Goal: Book appointment/travel/reservation

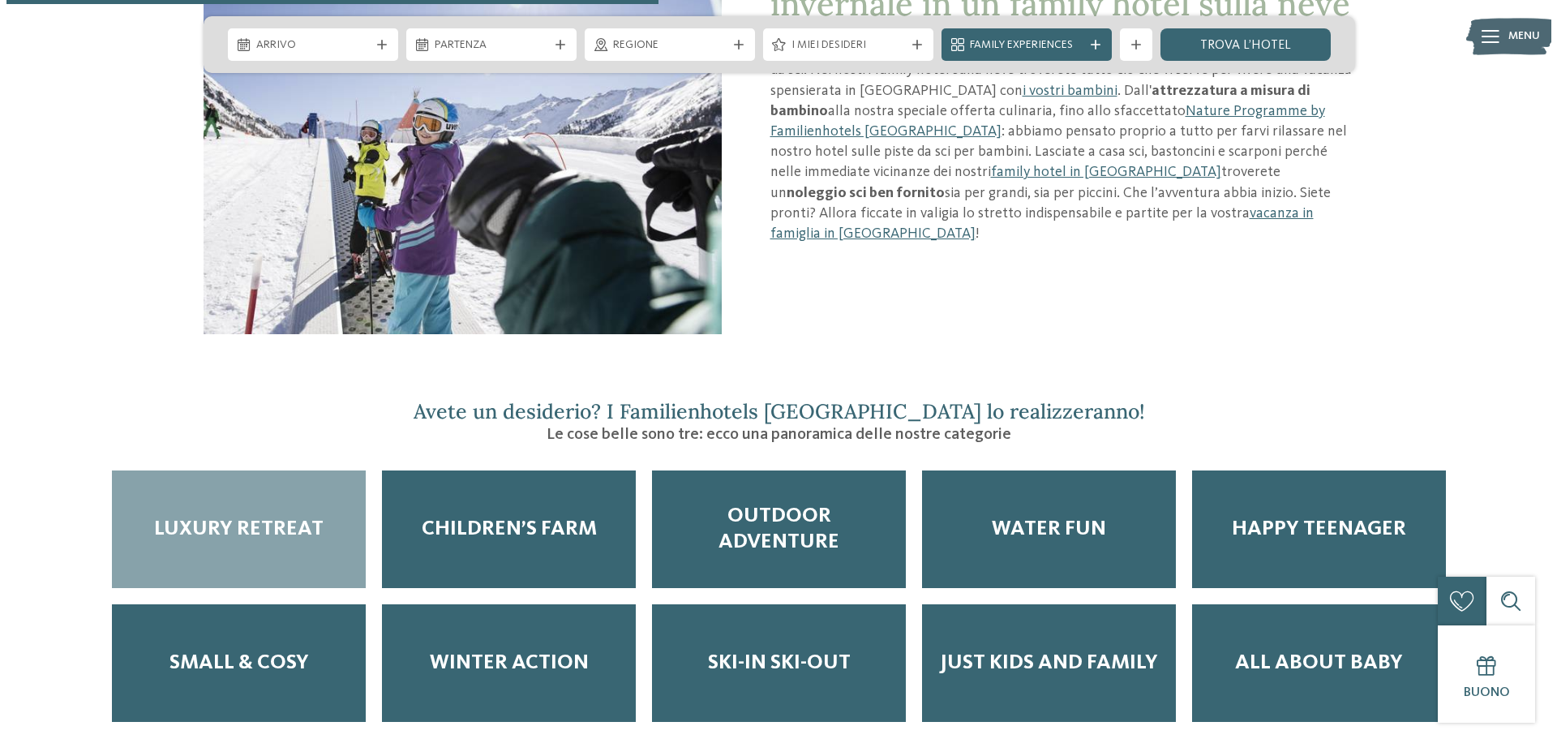
scroll to position [1865, 0]
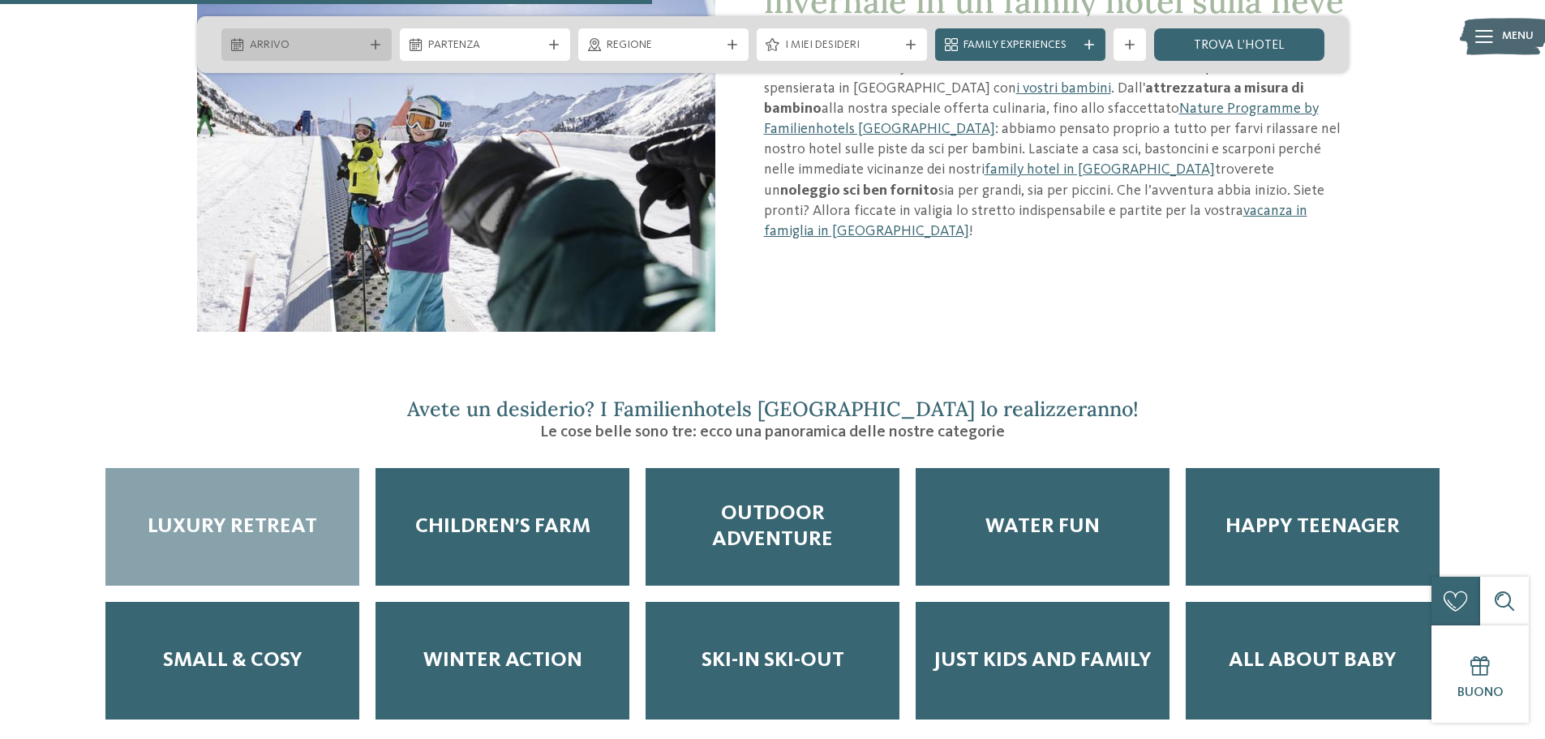
click at [272, 42] on span "Arrivo" at bounding box center [307, 45] width 114 height 16
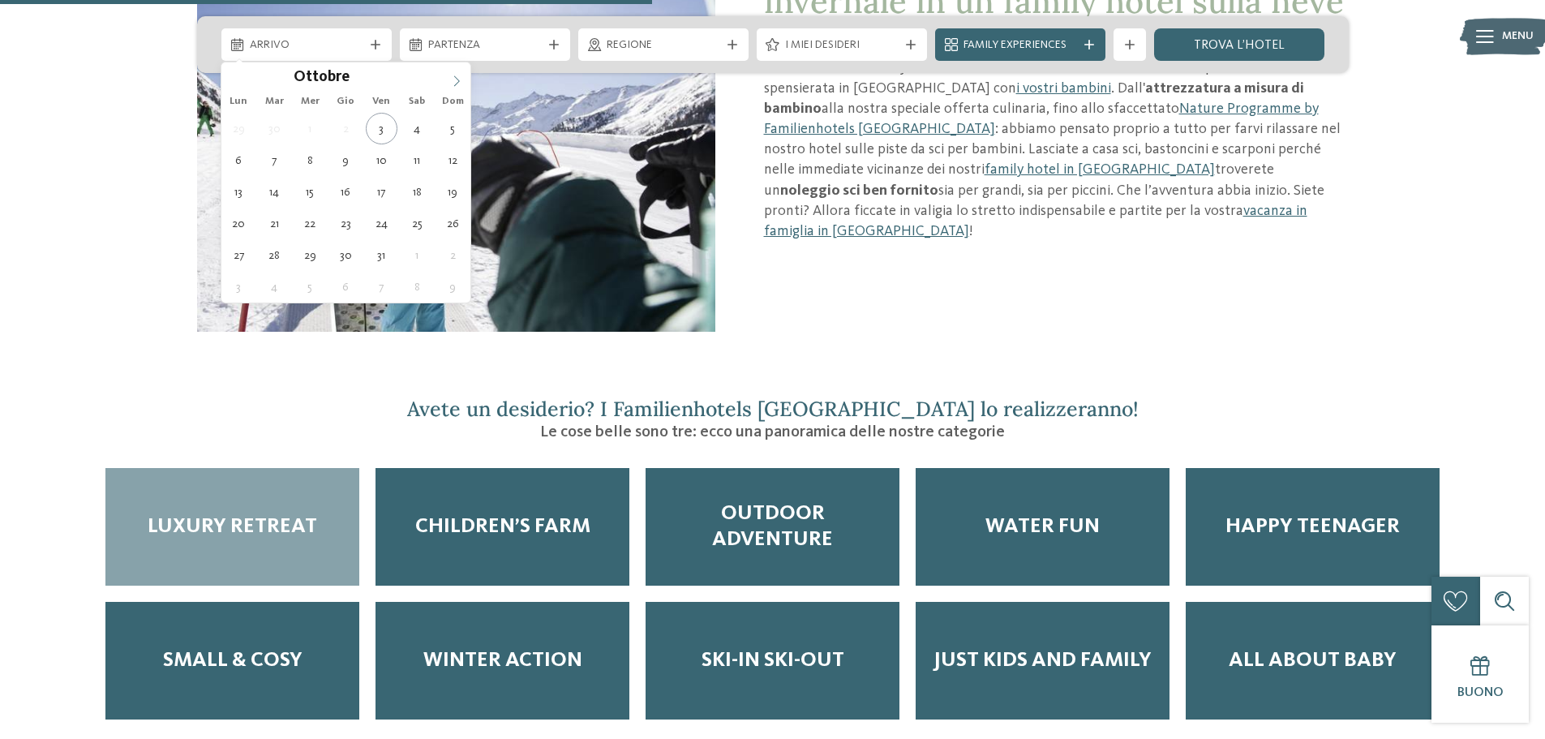
click at [460, 80] on icon at bounding box center [456, 80] width 11 height 11
type input "****"
click at [460, 80] on icon at bounding box center [456, 80] width 11 height 11
type div "[DATE]"
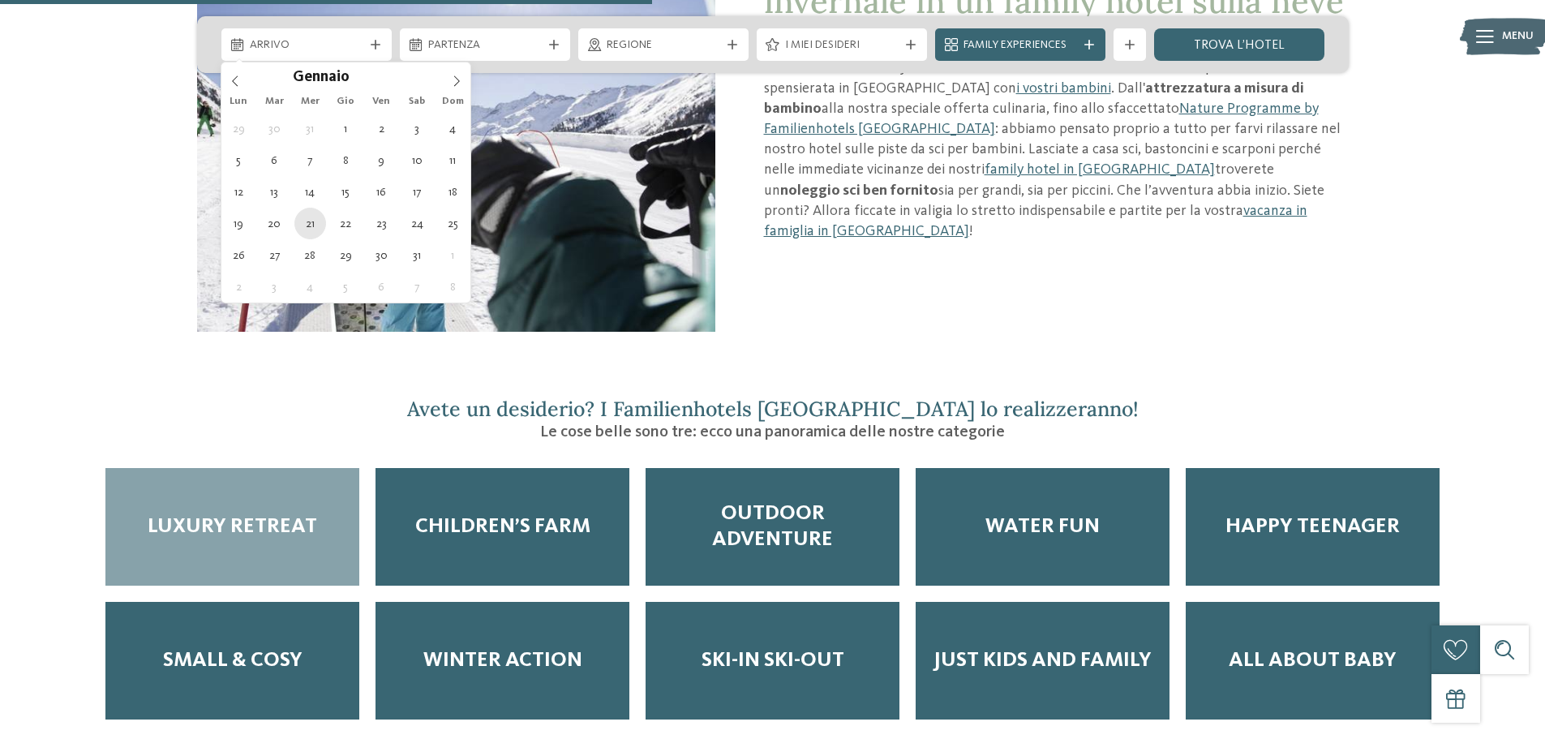
type input "****"
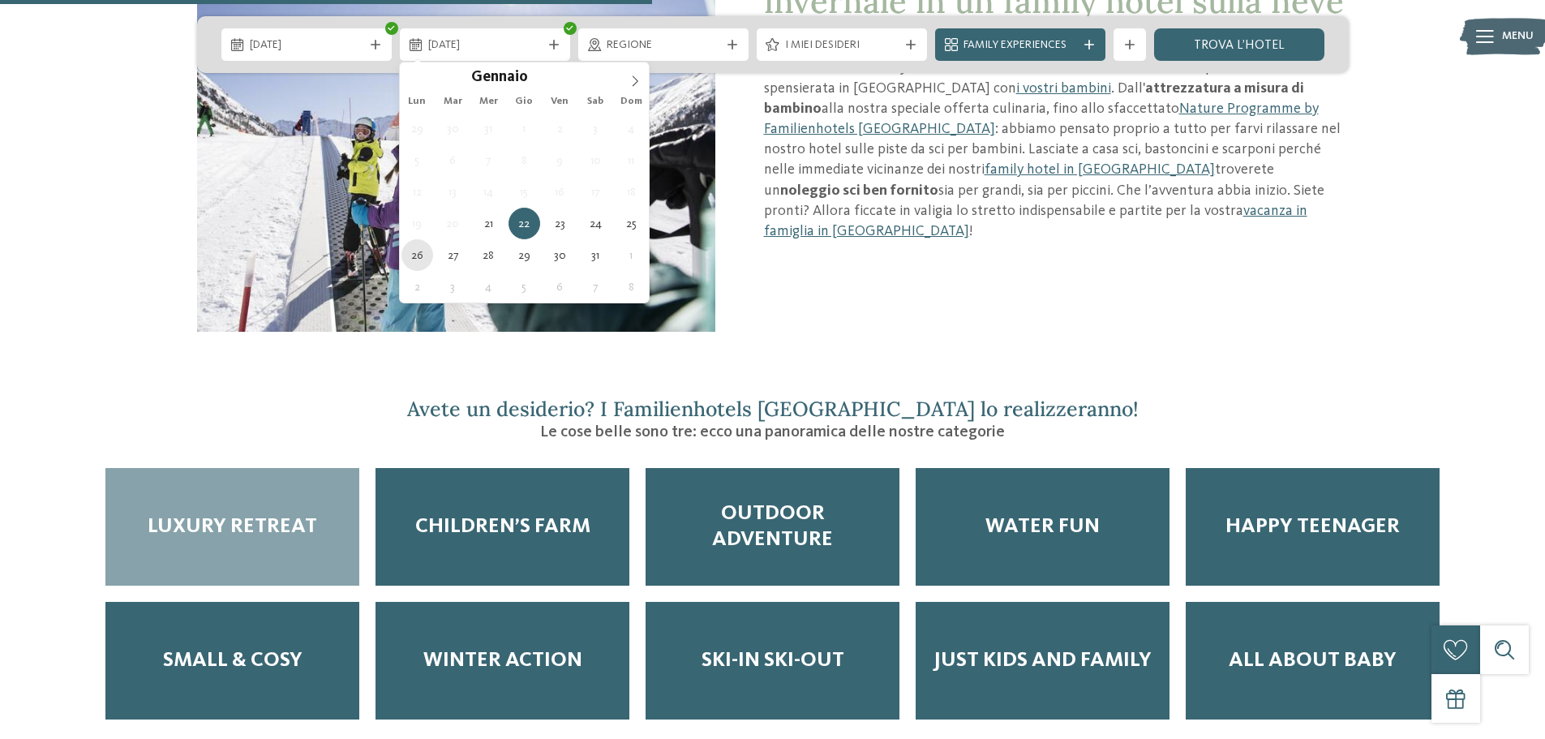
type div "[DATE]"
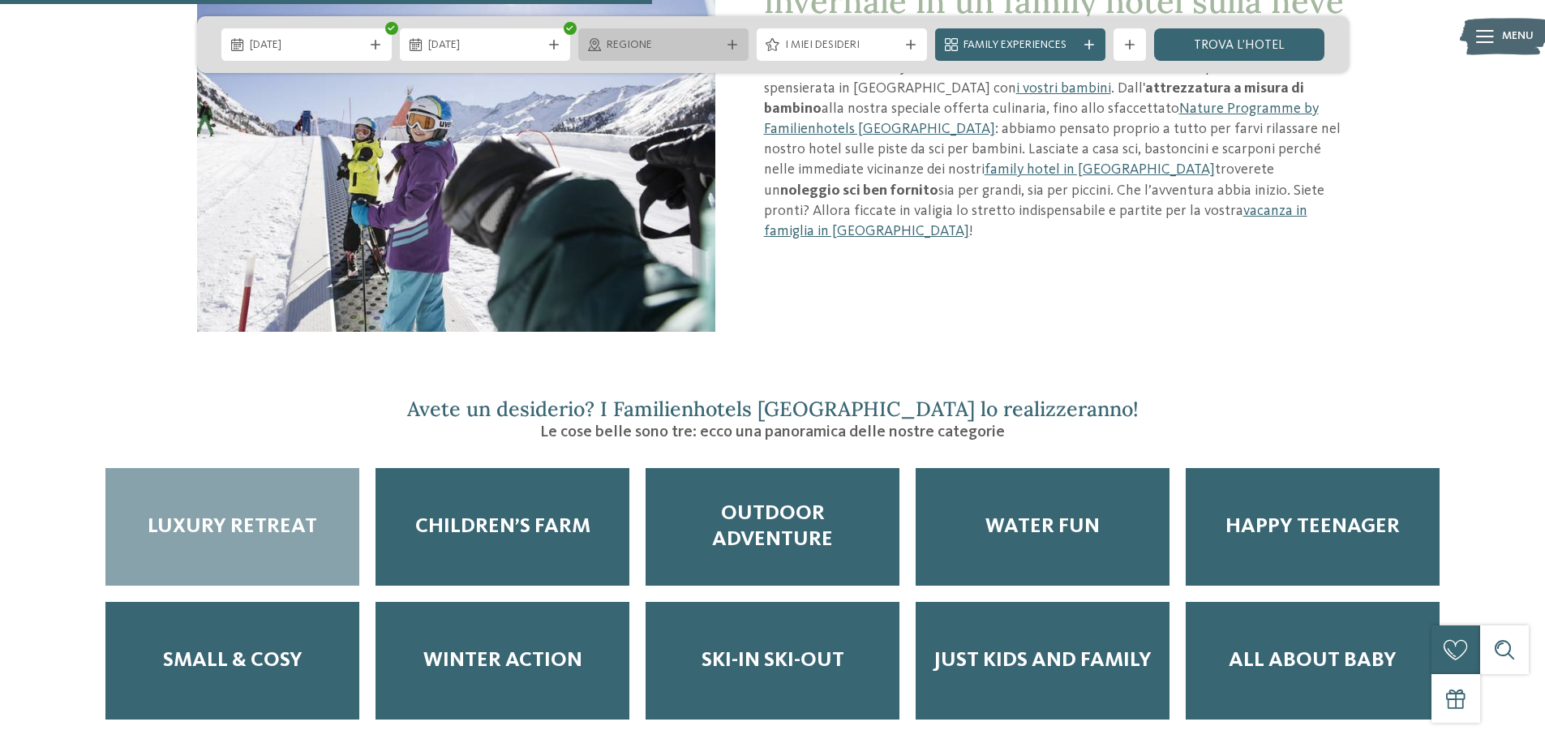
click at [674, 45] on span "Regione" at bounding box center [664, 45] width 114 height 16
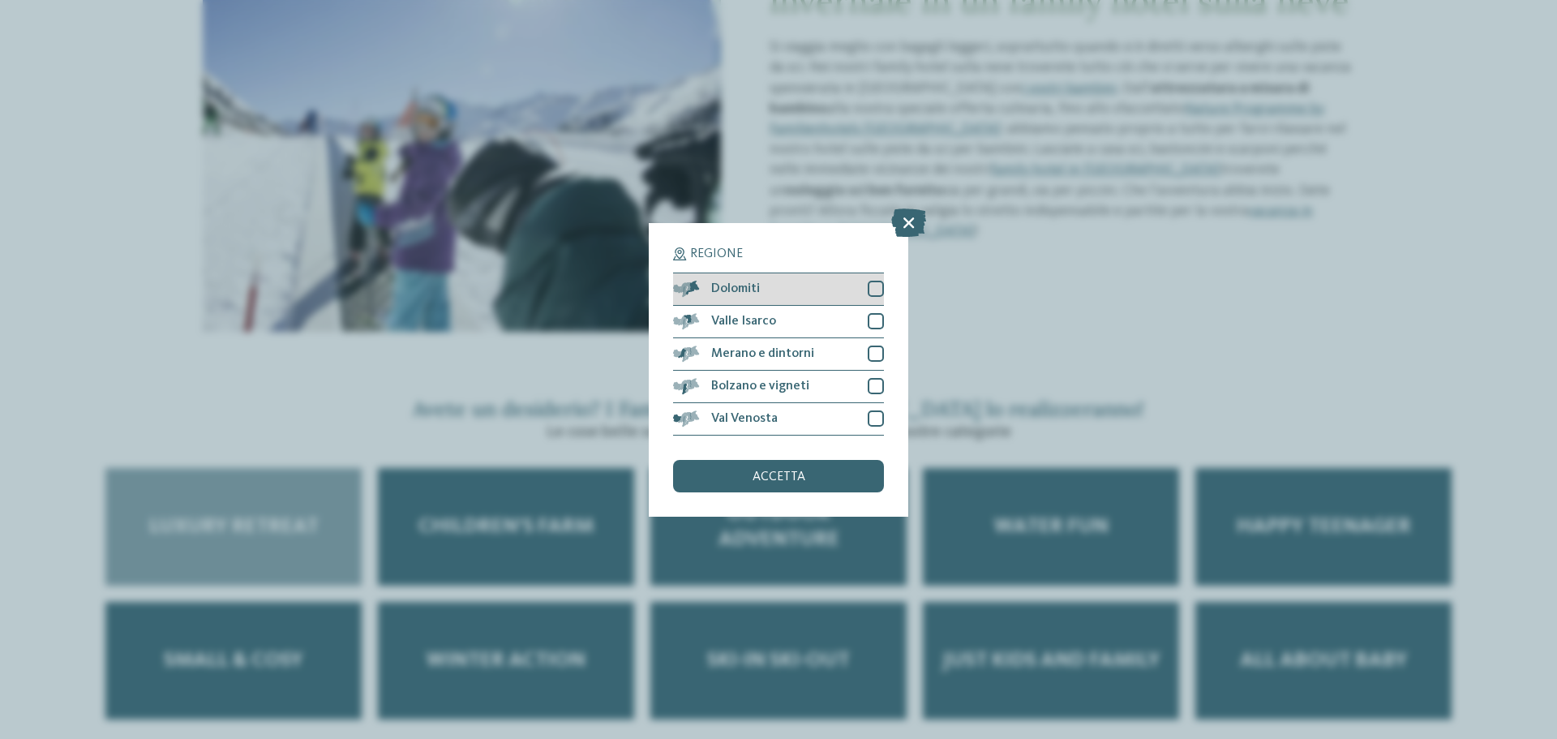
click at [876, 280] on div "Dolomiti" at bounding box center [778, 289] width 211 height 32
click at [793, 472] on span "accetta" at bounding box center [779, 476] width 53 height 13
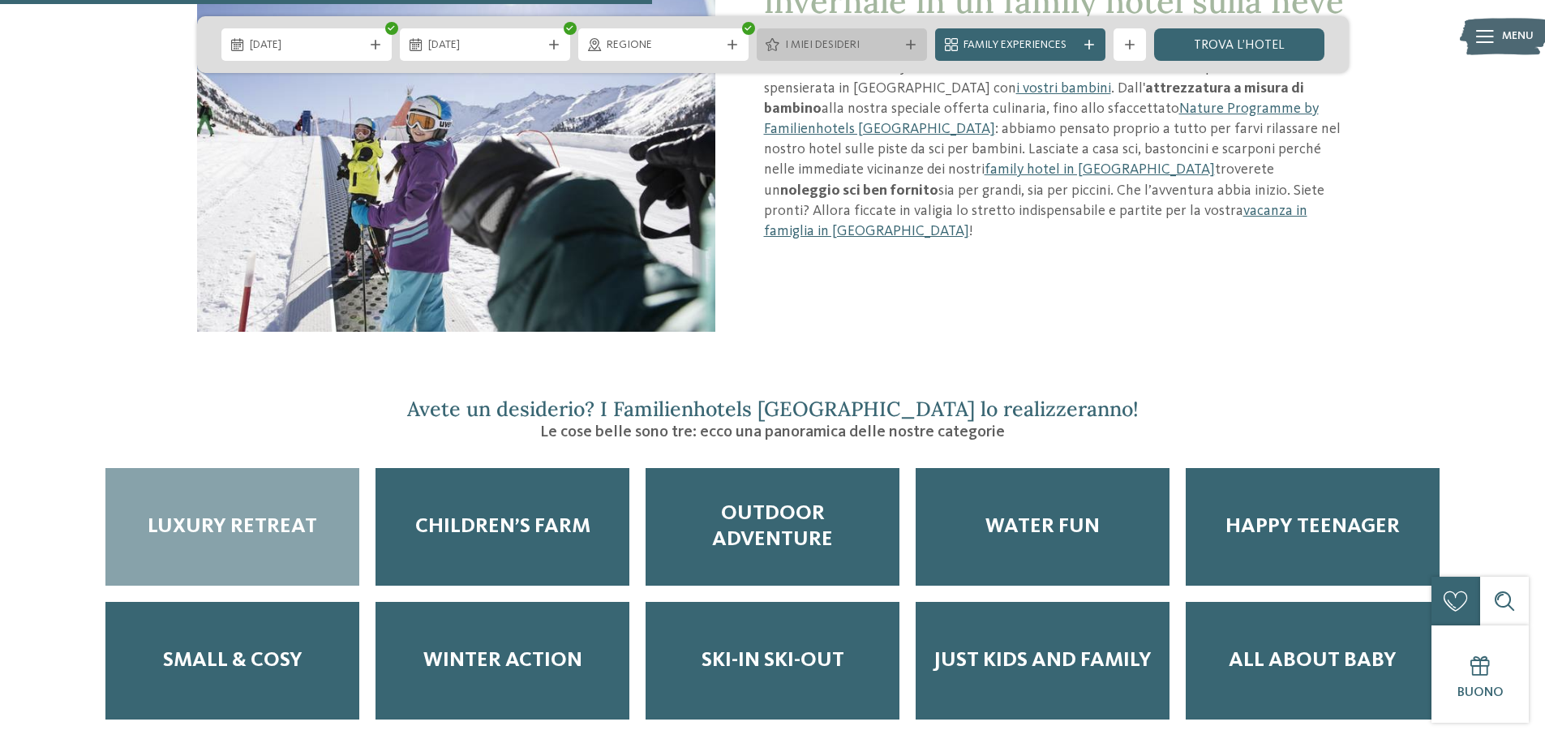
click at [912, 41] on icon at bounding box center [911, 45] width 10 height 10
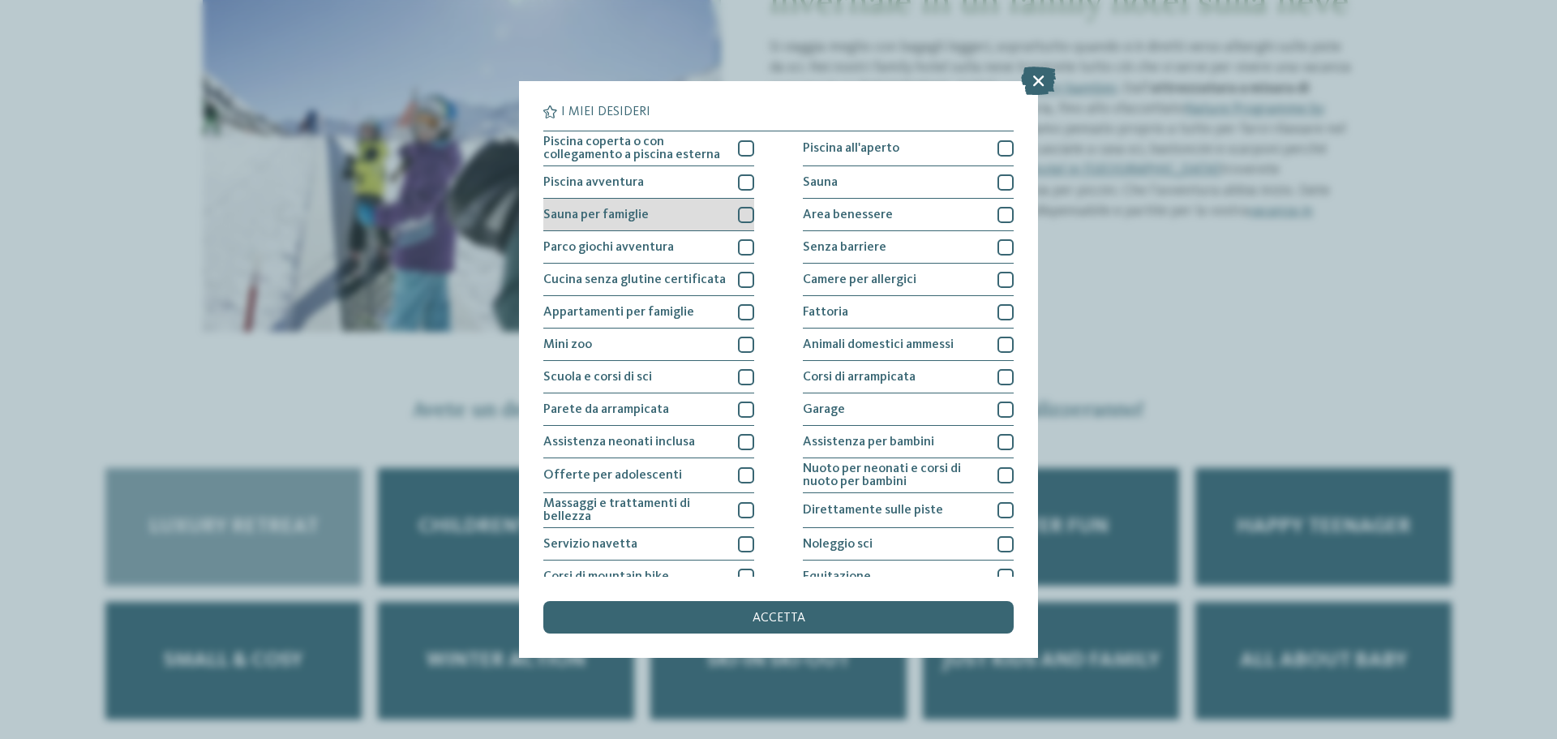
click at [738, 212] on div at bounding box center [746, 215] width 16 height 16
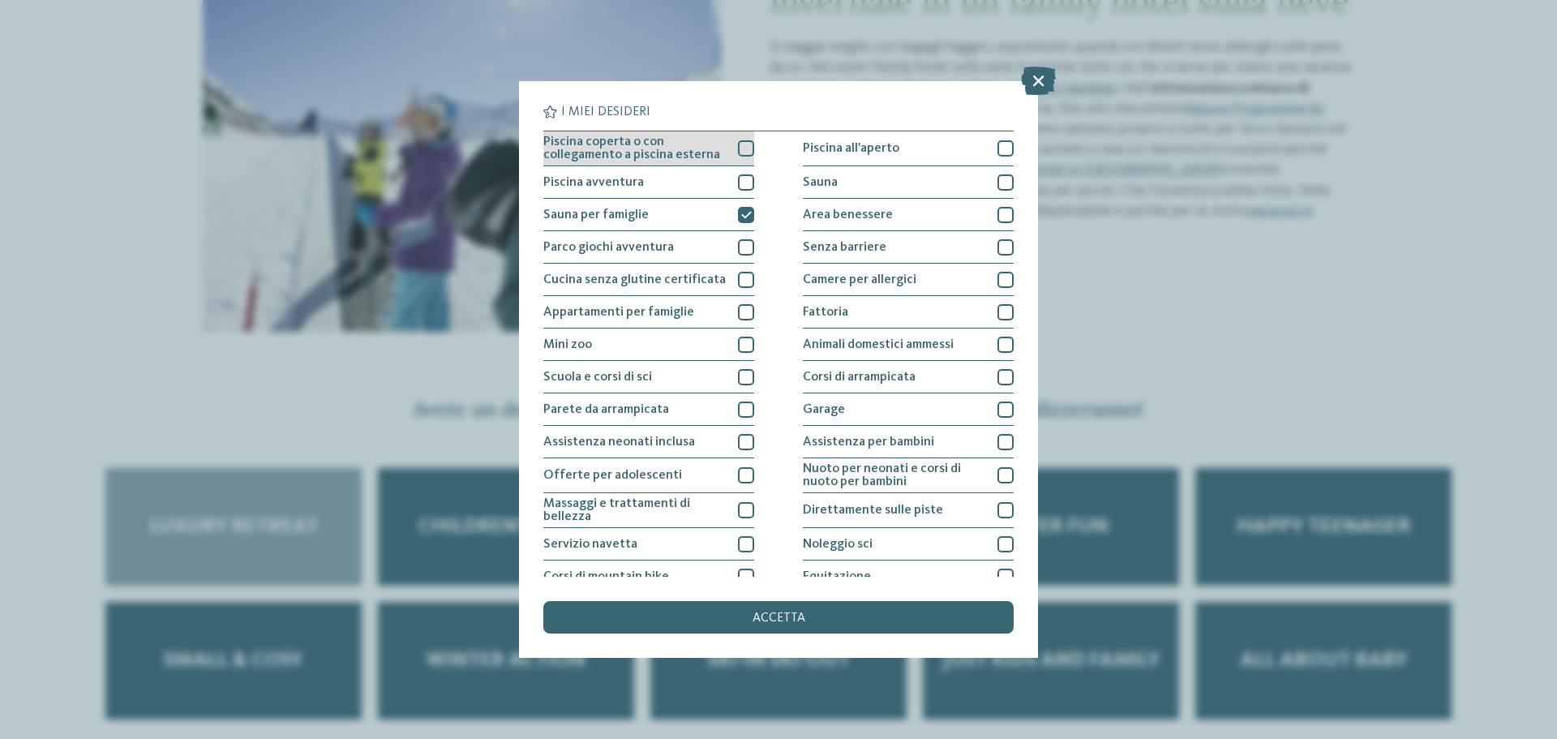
click at [741, 146] on div at bounding box center [746, 148] width 16 height 16
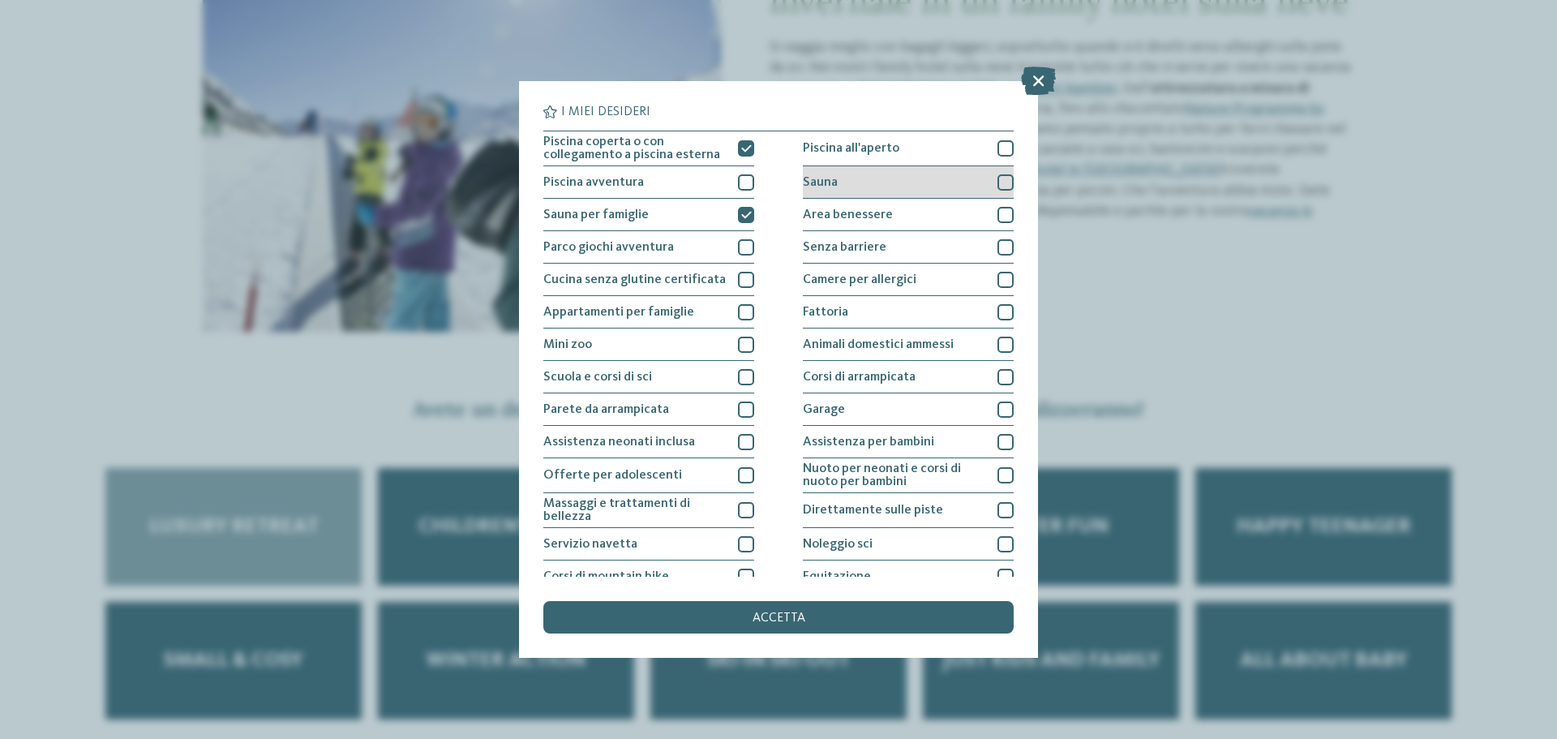
click at [998, 181] on div at bounding box center [1006, 182] width 16 height 16
click at [1005, 207] on div at bounding box center [1006, 215] width 16 height 16
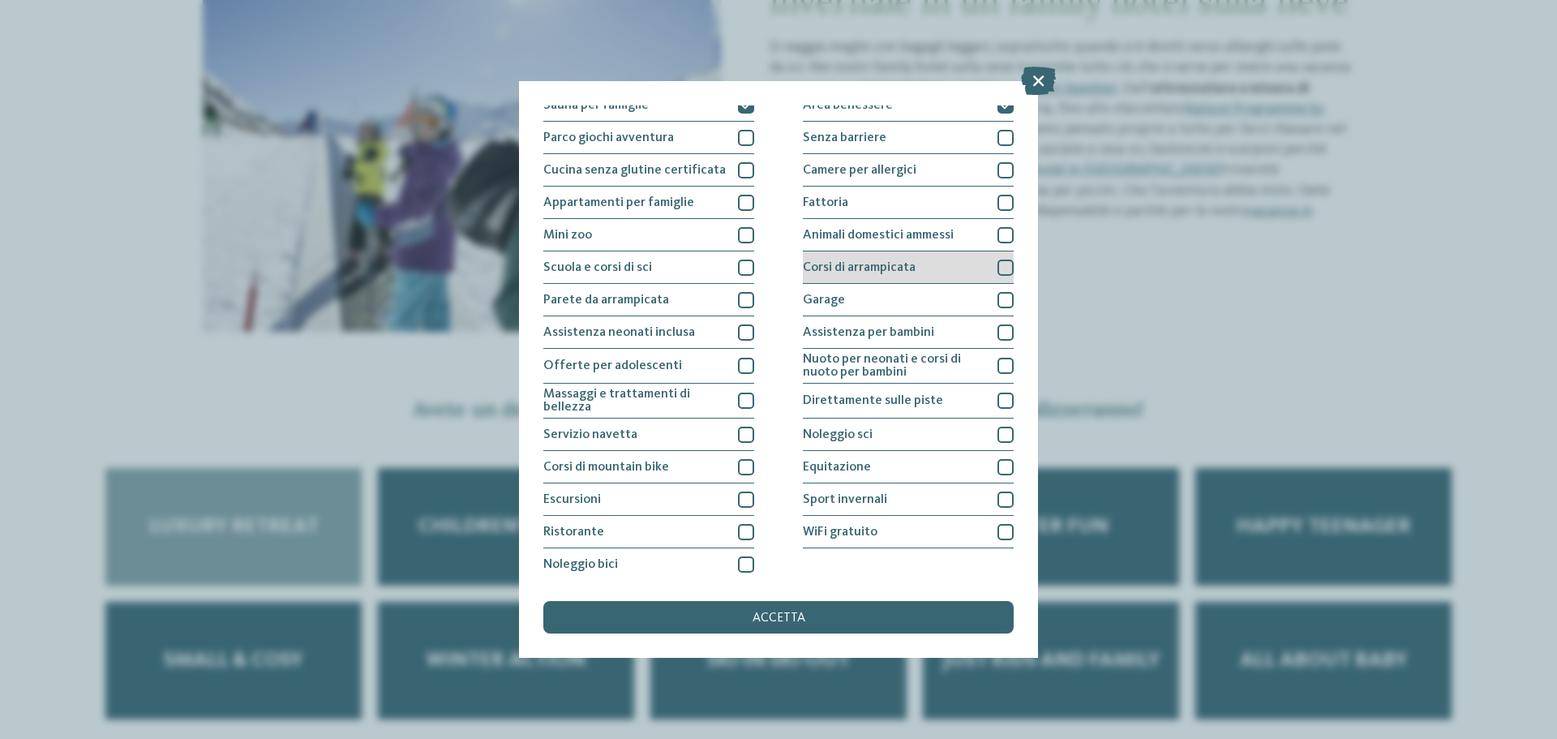
scroll to position [114, 0]
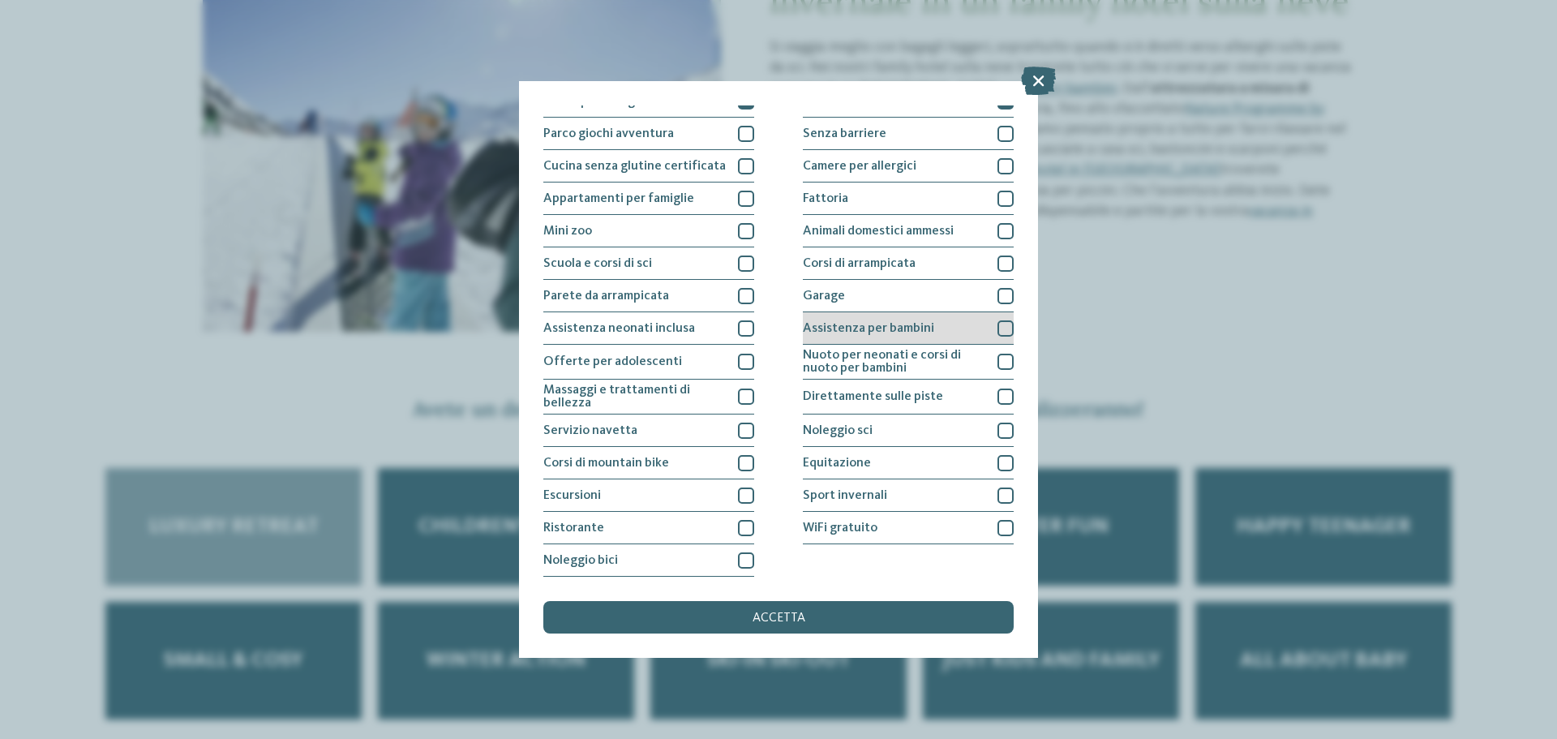
click at [1001, 328] on div at bounding box center [1006, 328] width 16 height 16
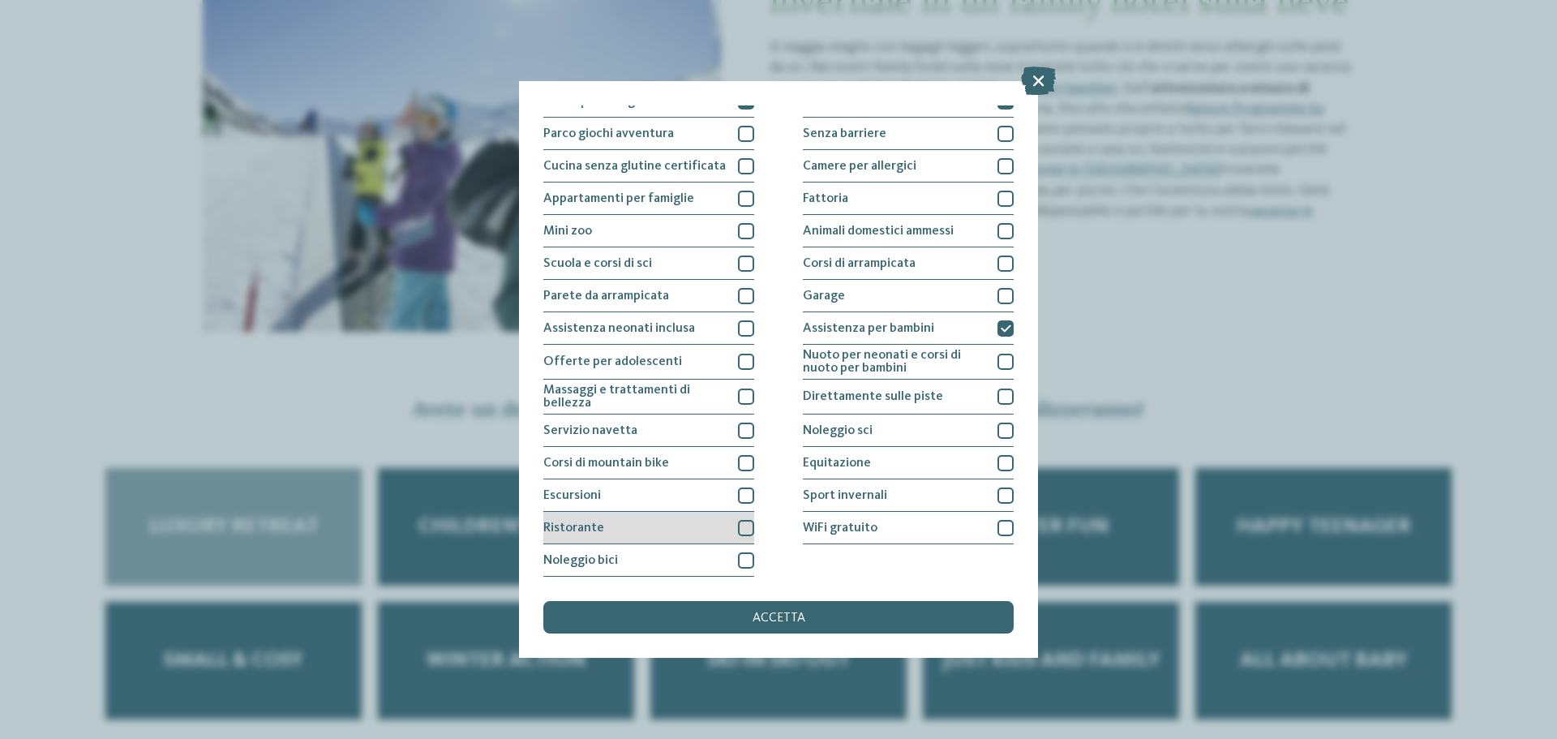
click at [740, 521] on div at bounding box center [746, 528] width 16 height 16
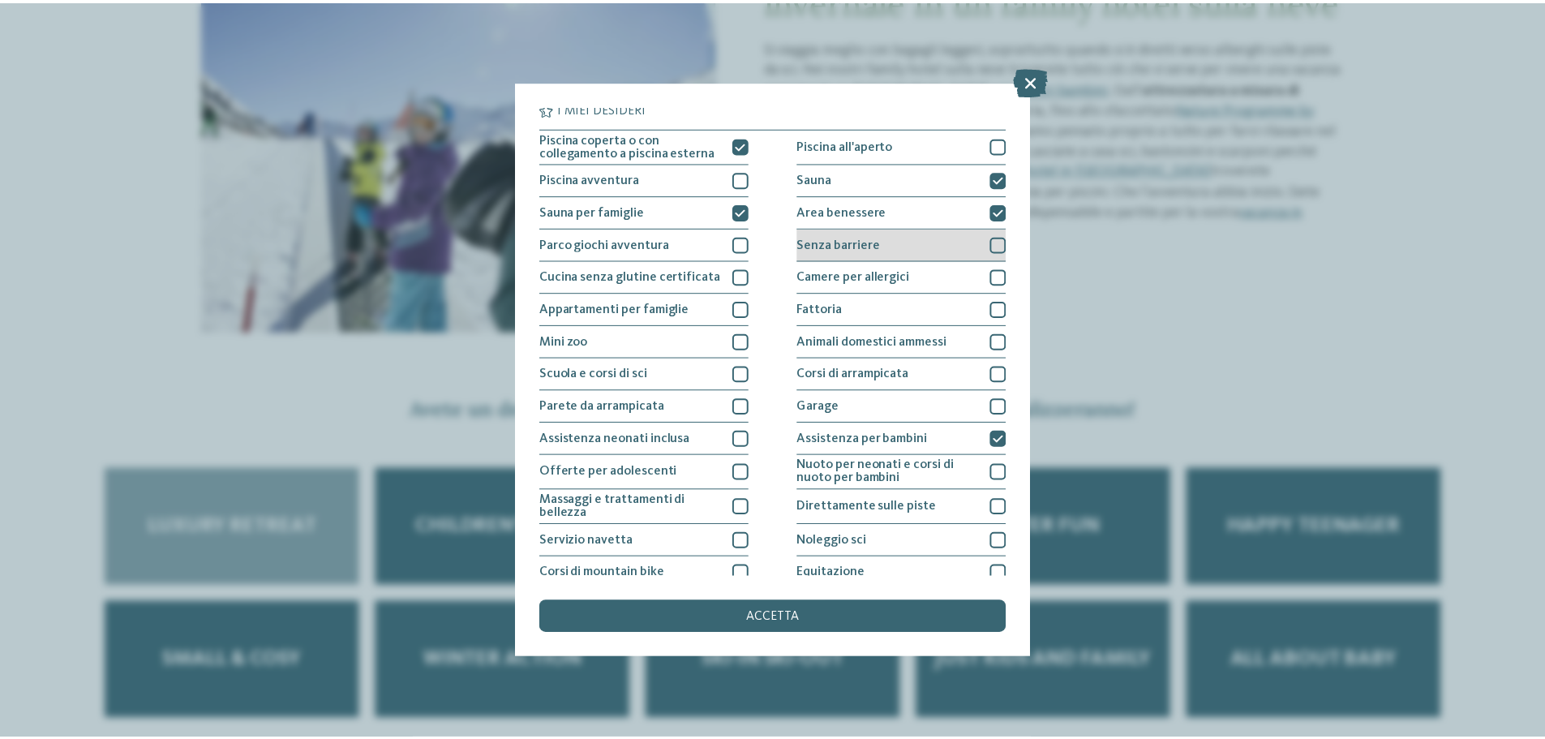
scroll to position [0, 0]
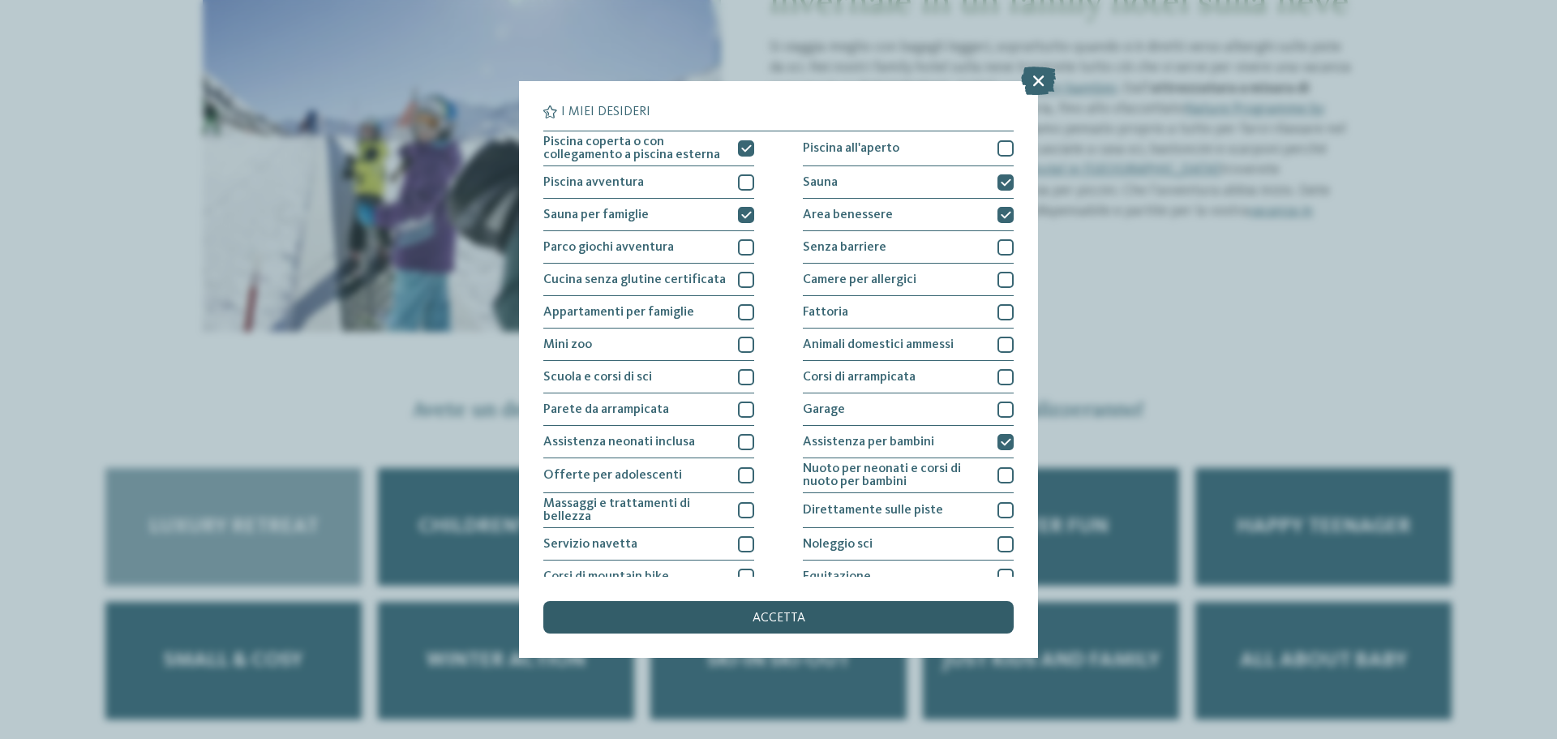
click at [770, 616] on span "accetta" at bounding box center [779, 618] width 53 height 13
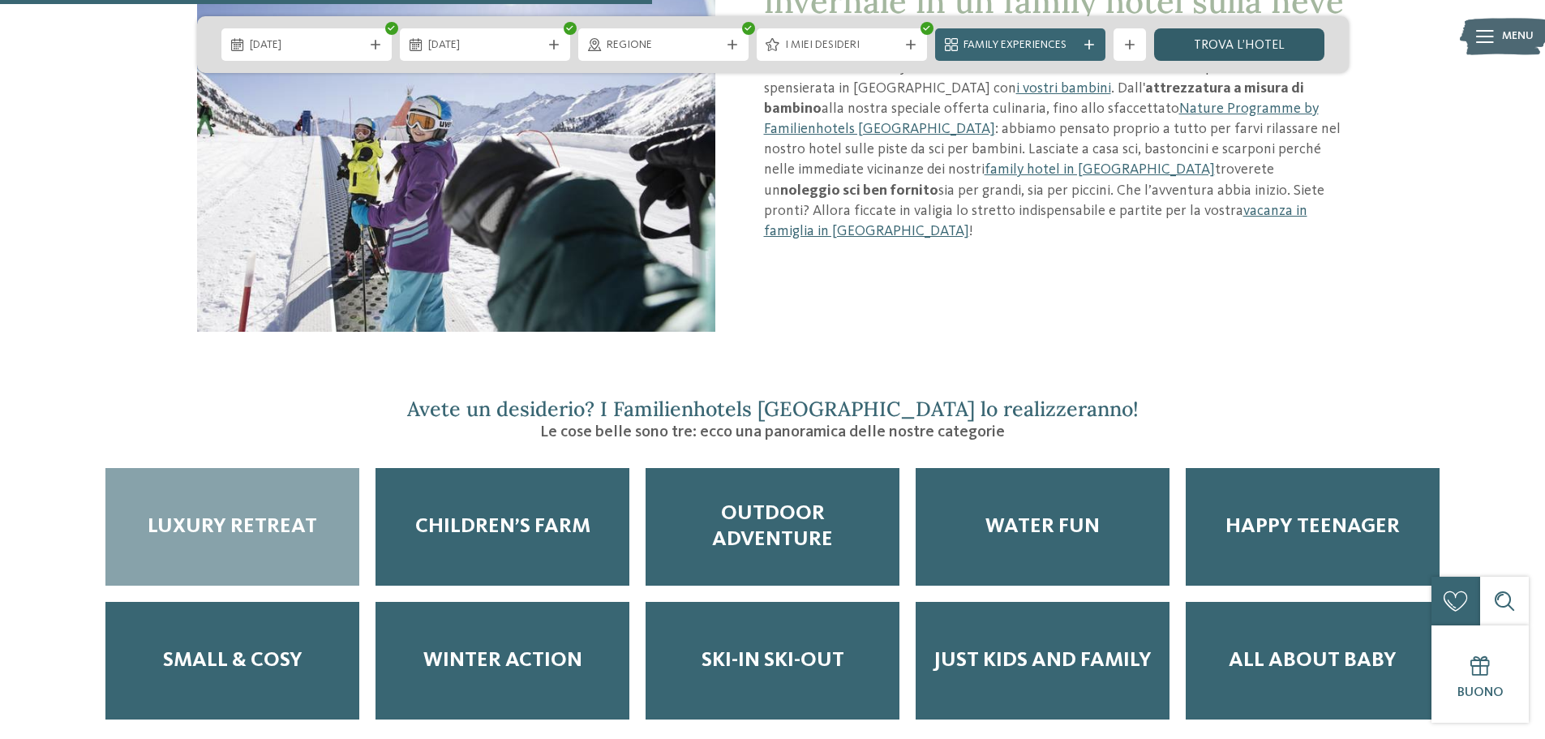
click at [1210, 41] on link "trova l’hotel" at bounding box center [1239, 44] width 170 height 32
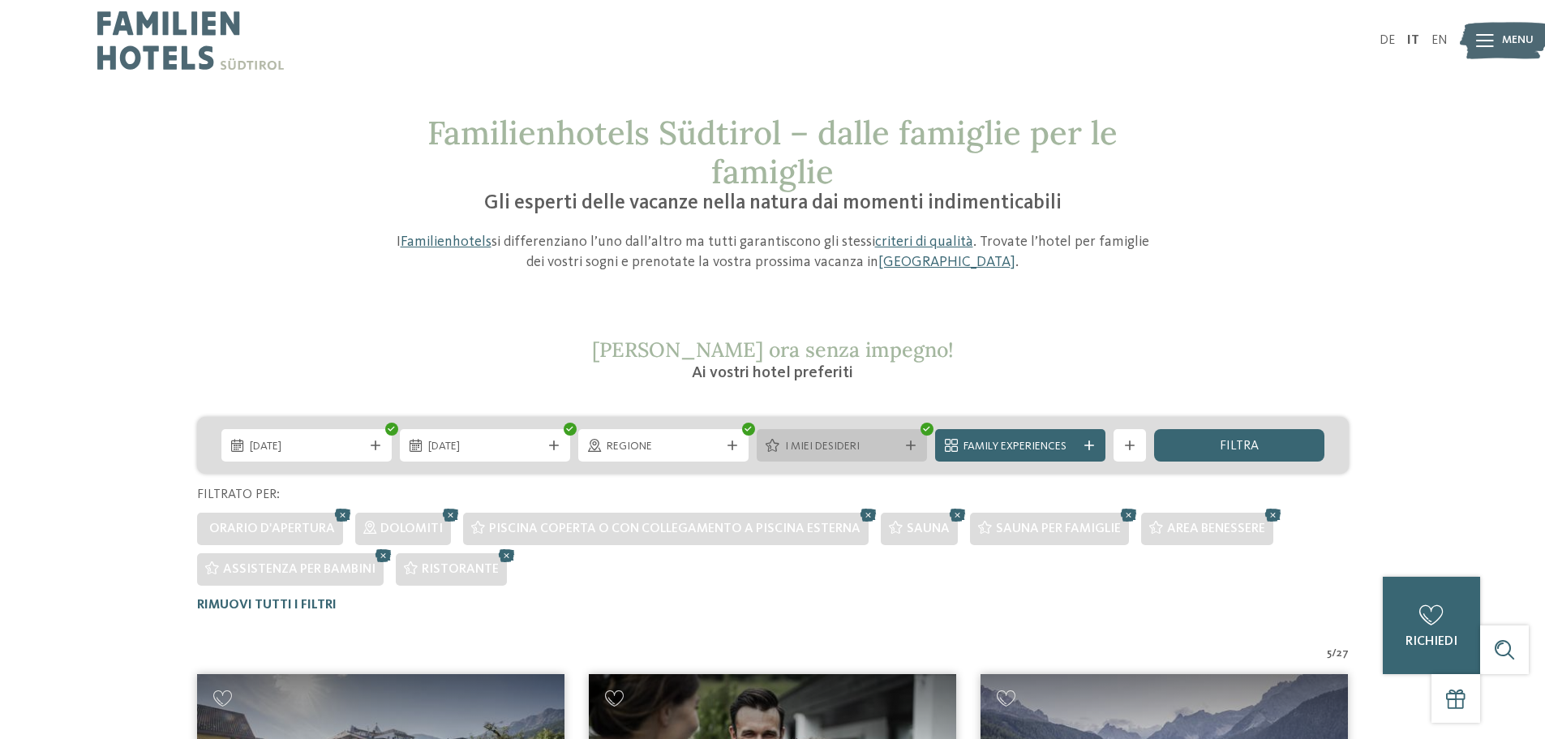
click at [844, 447] on span "I miei desideri" at bounding box center [842, 447] width 114 height 16
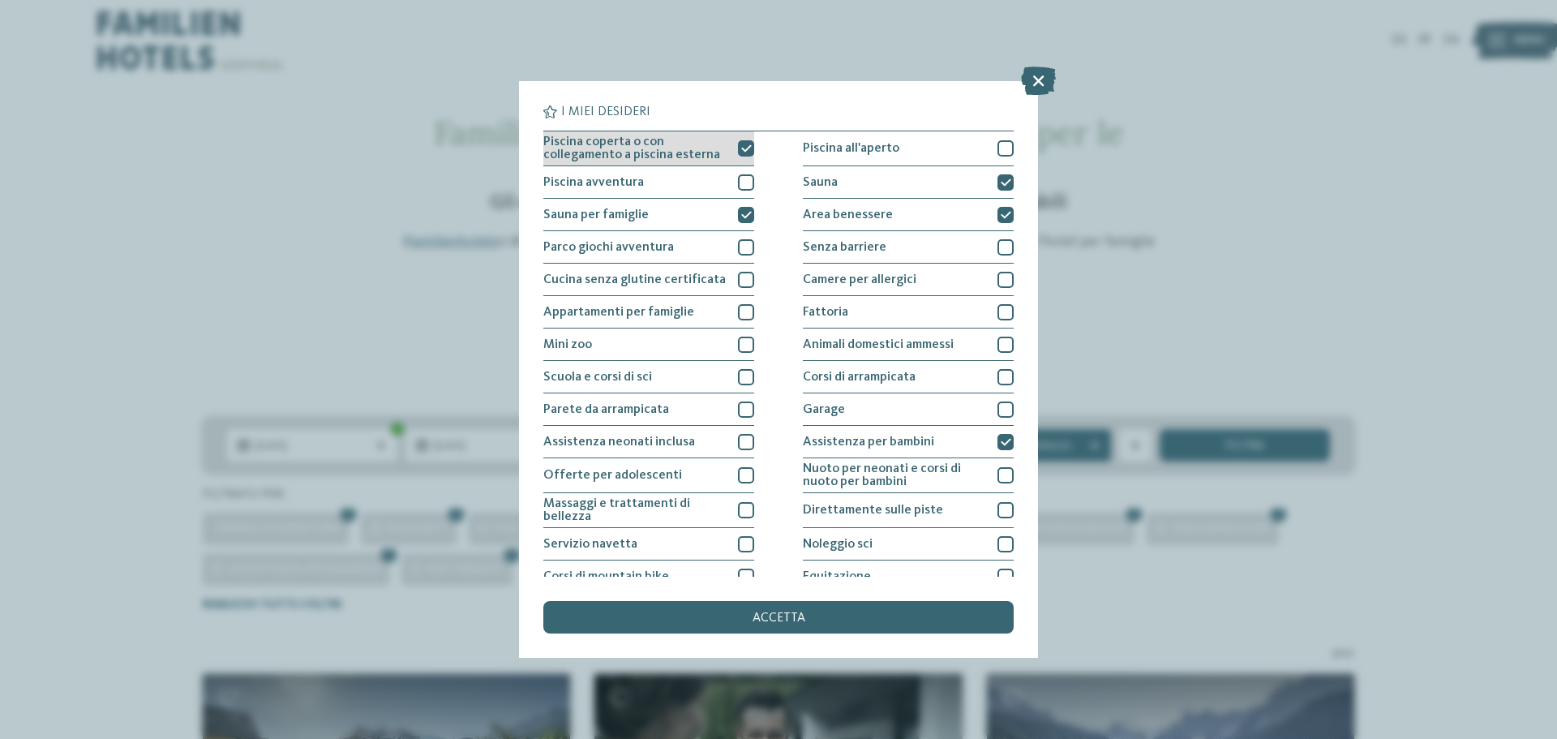
click at [741, 151] on icon at bounding box center [746, 149] width 11 height 10
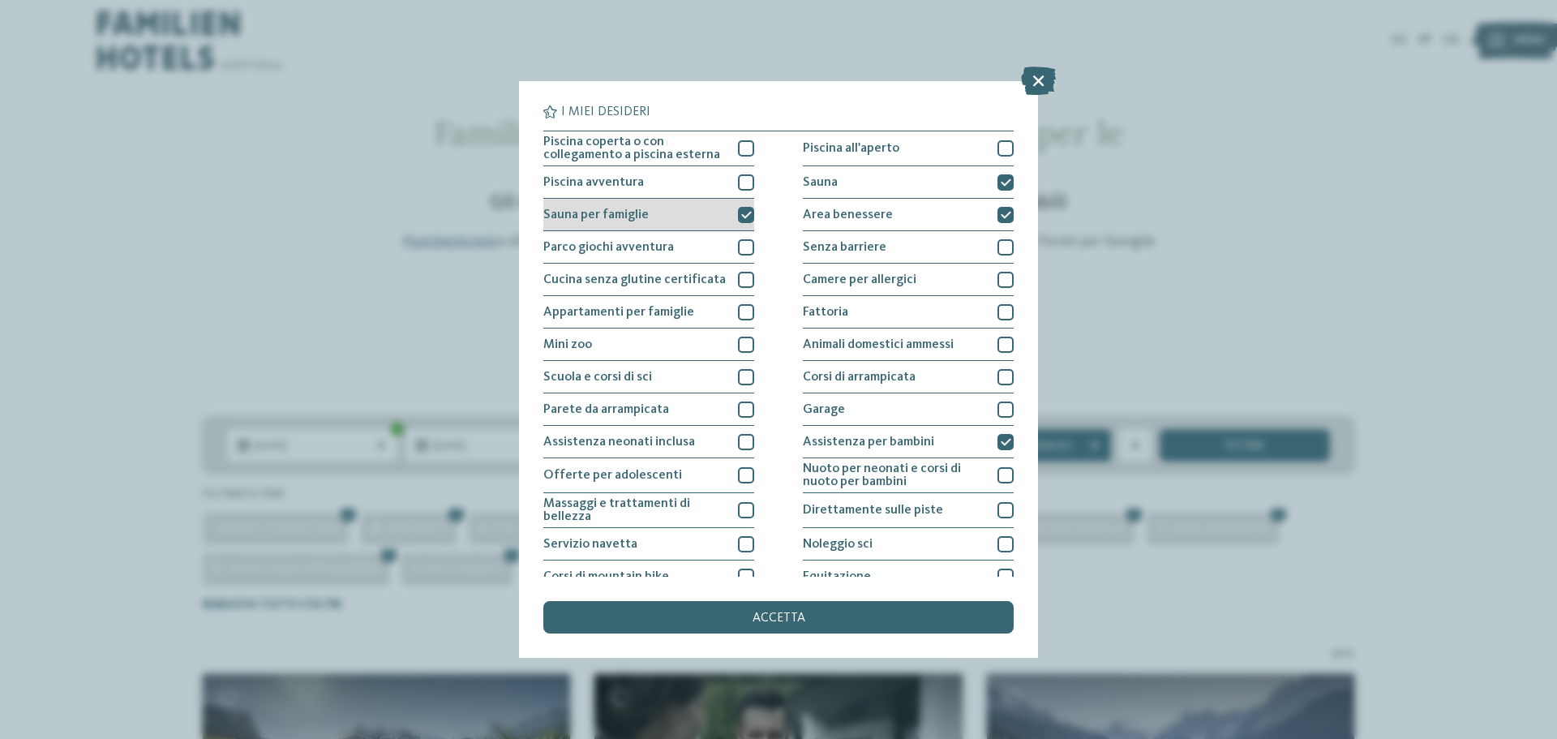
click at [741, 215] on icon at bounding box center [746, 215] width 11 height 10
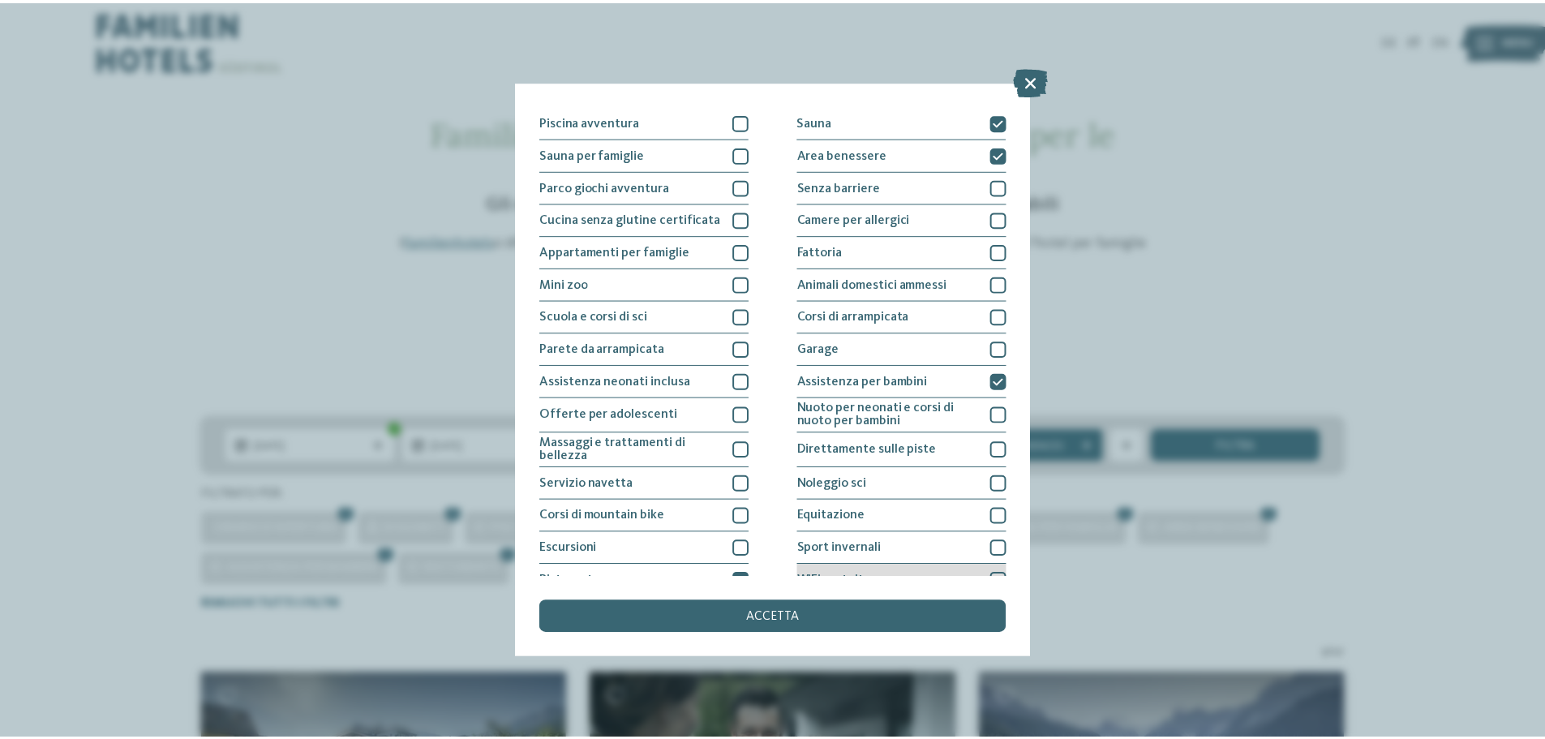
scroll to position [114, 0]
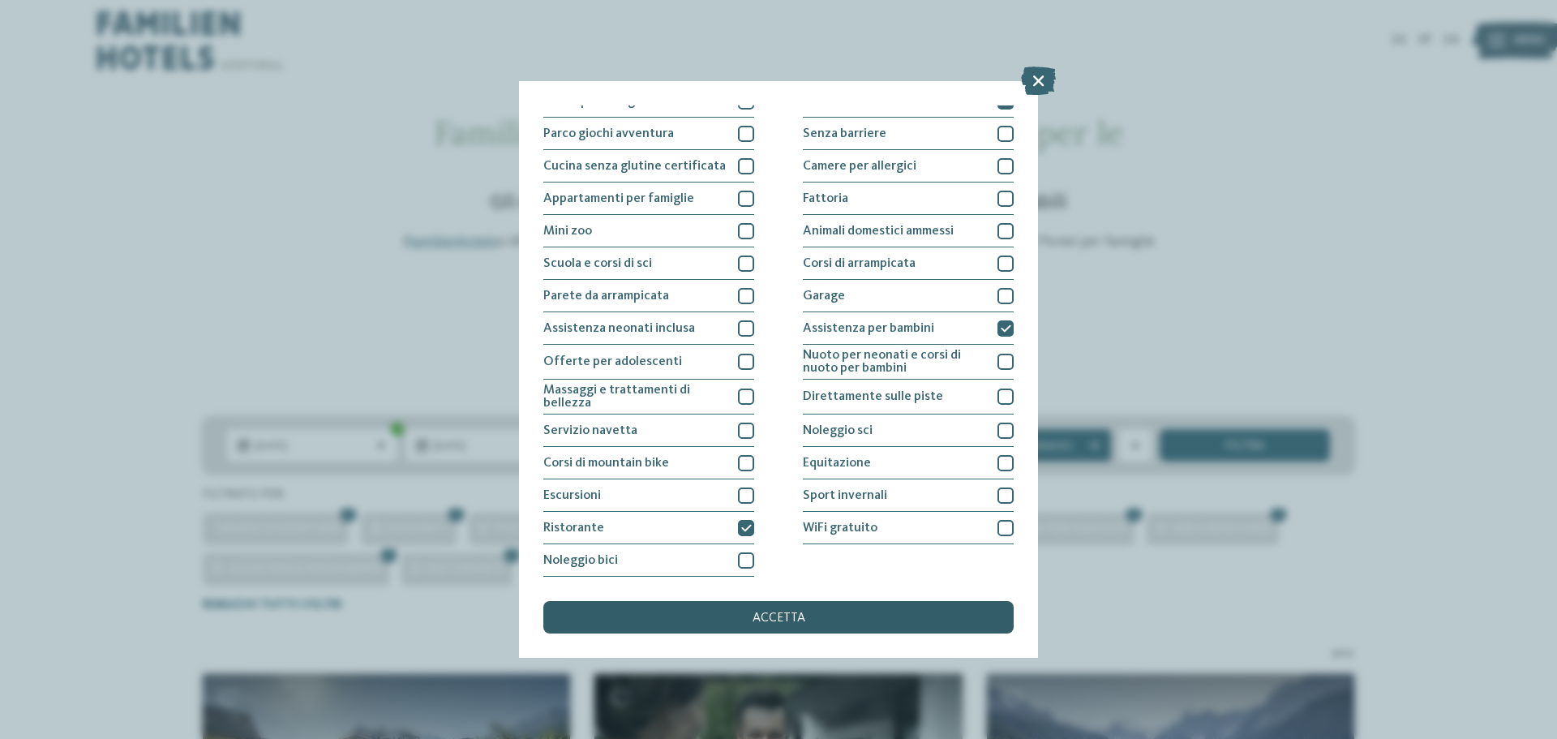
click at [807, 620] on div "accetta" at bounding box center [778, 617] width 470 height 32
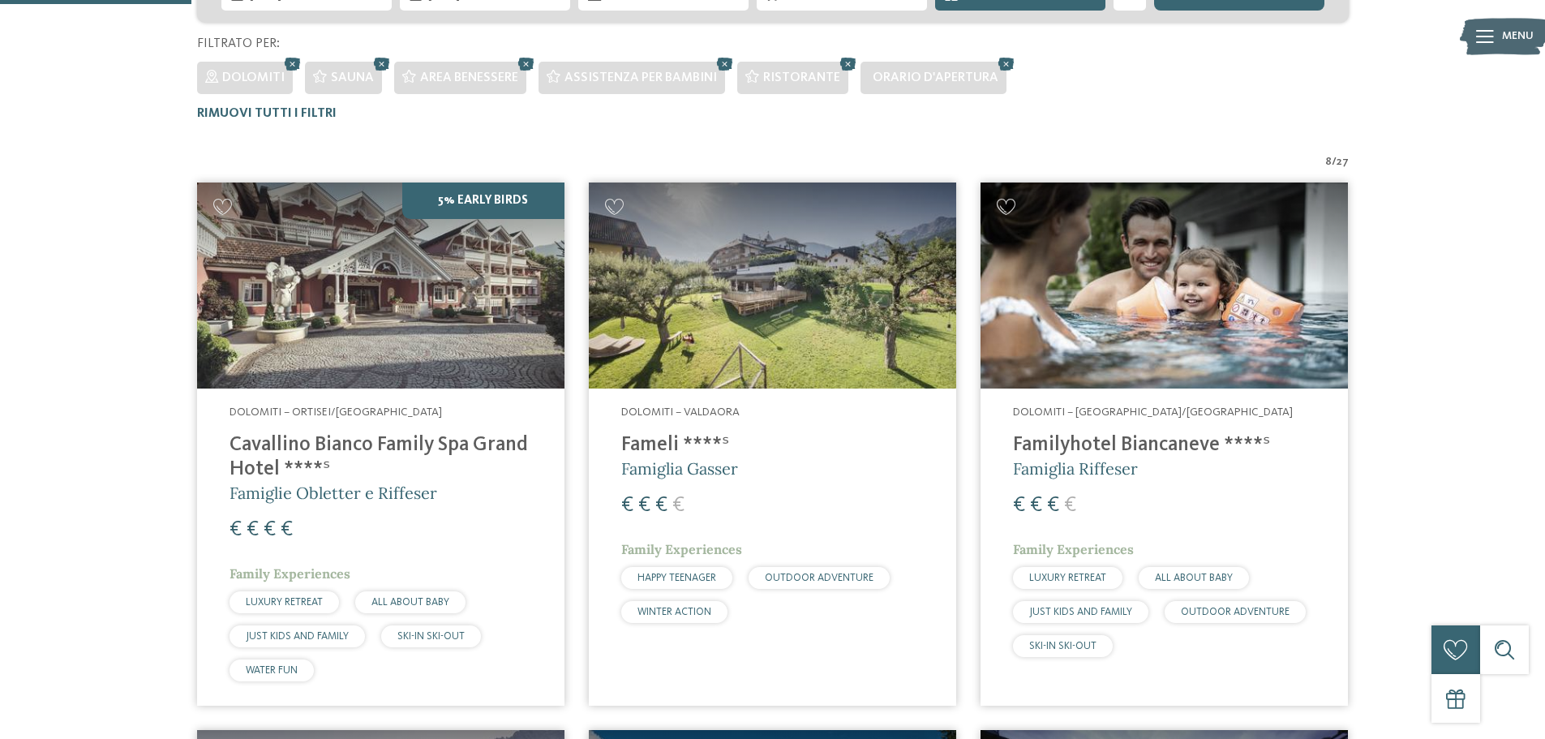
scroll to position [0, 0]
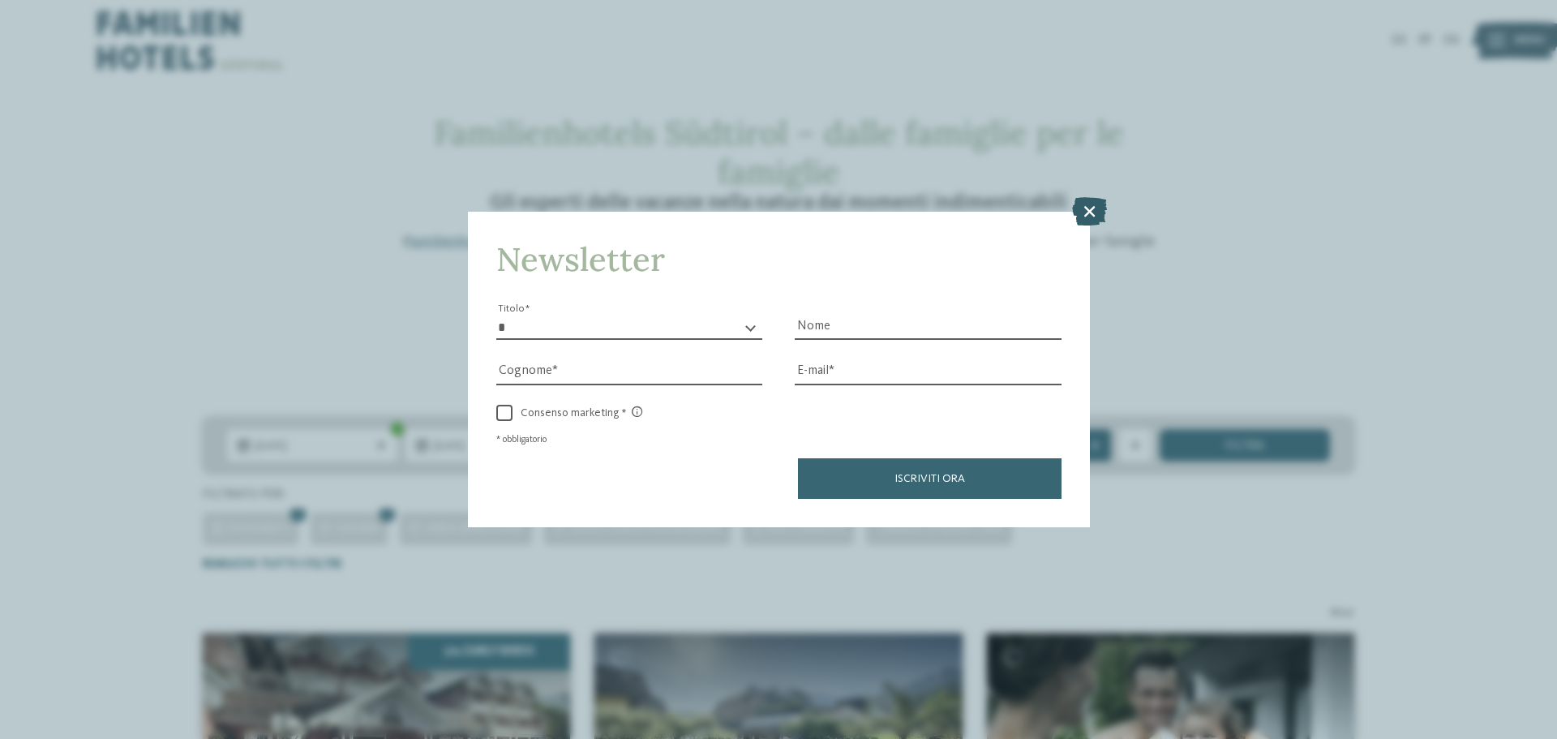
click at [1093, 210] on icon at bounding box center [1089, 211] width 35 height 28
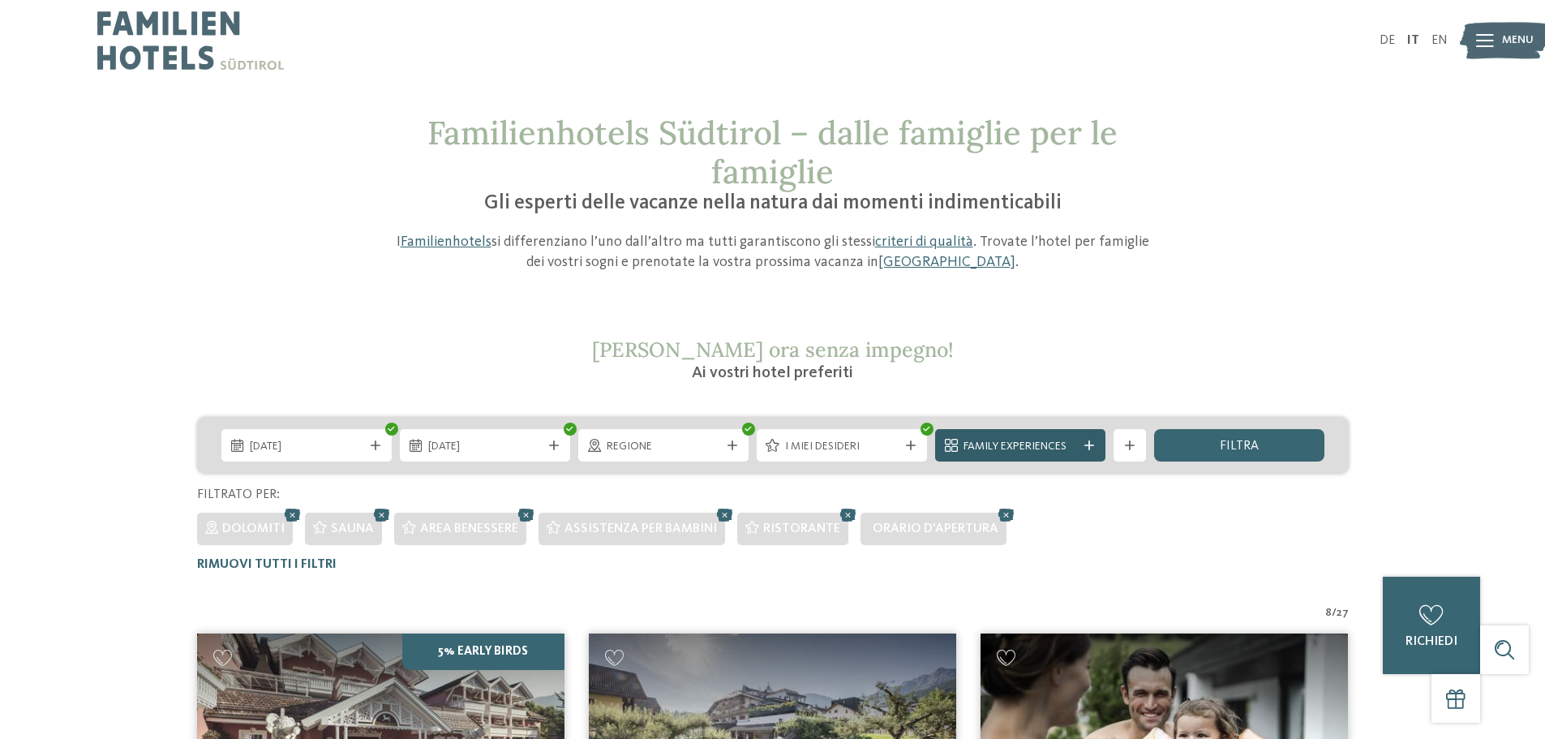
click at [1087, 444] on icon at bounding box center [1089, 445] width 10 height 10
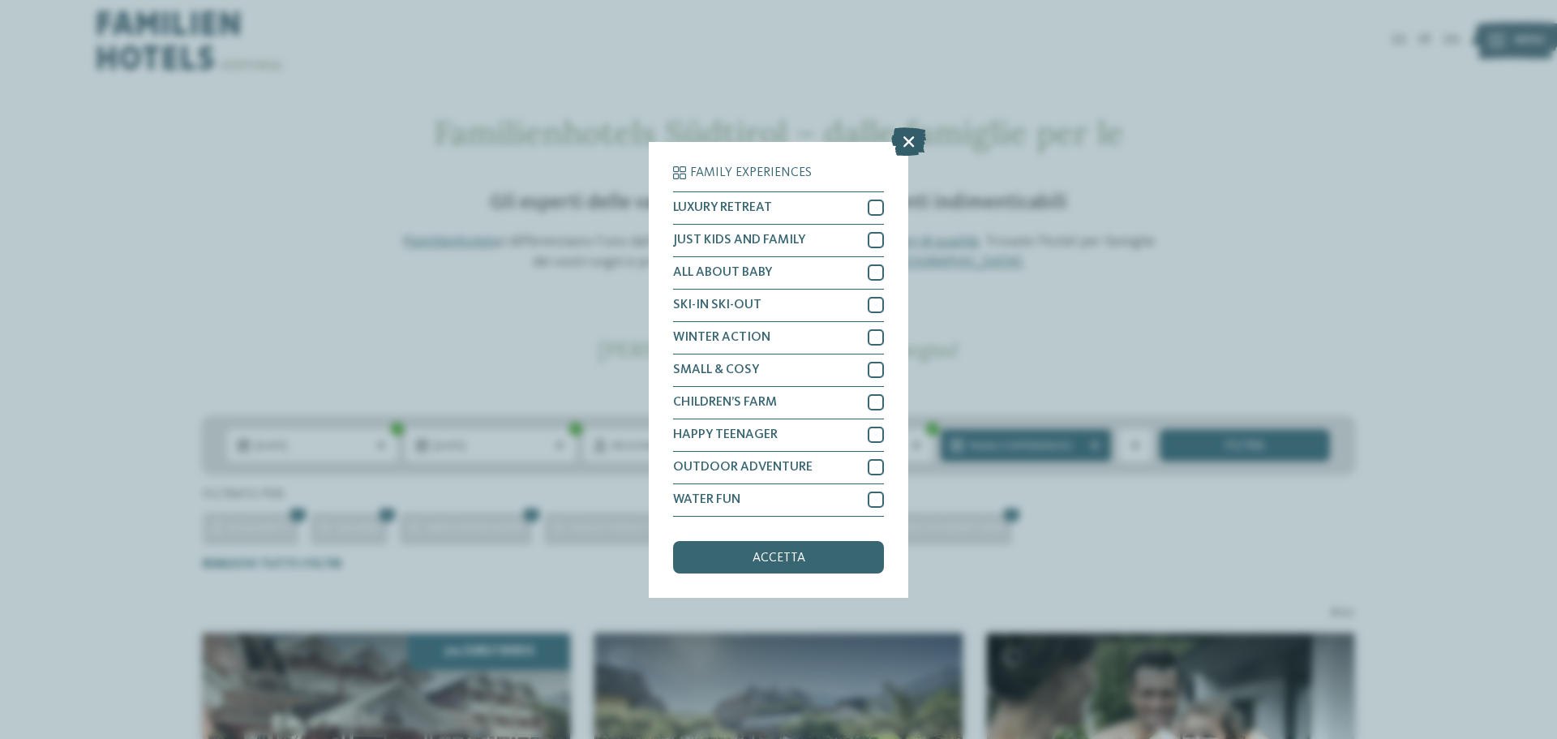
click at [907, 145] on icon at bounding box center [908, 141] width 35 height 28
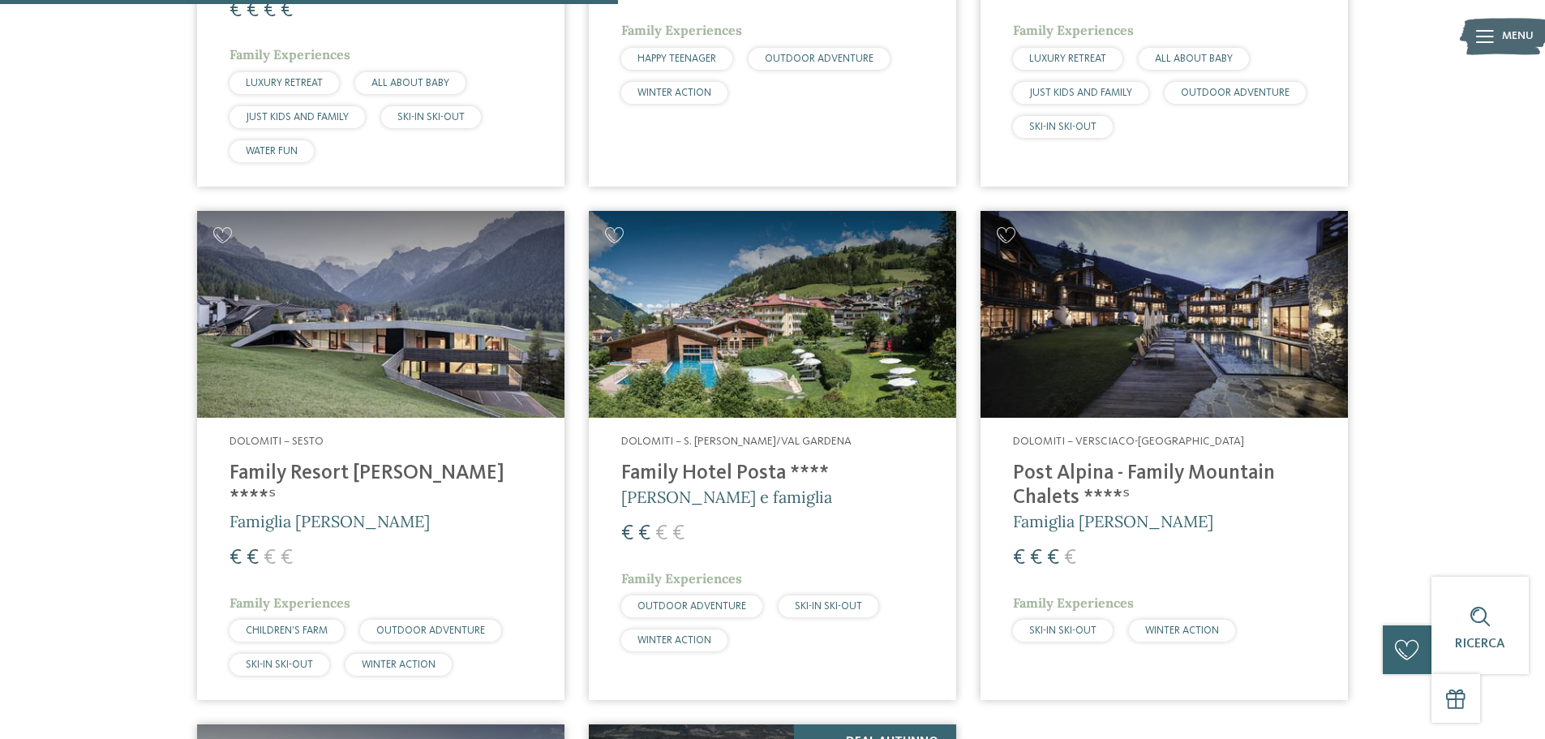
scroll to position [973, 0]
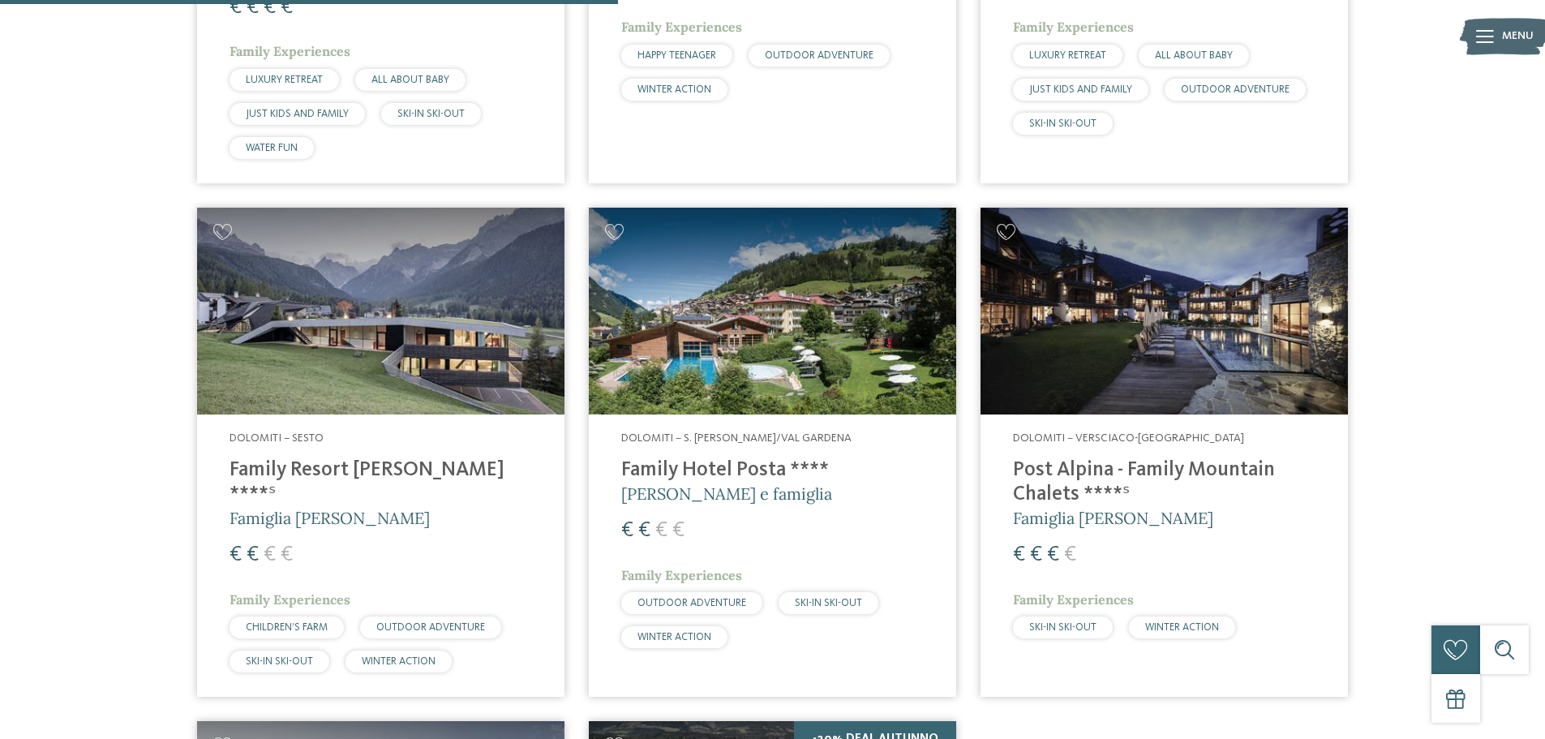
click at [749, 465] on h4 "Family Hotel Posta ****" at bounding box center [772, 470] width 303 height 24
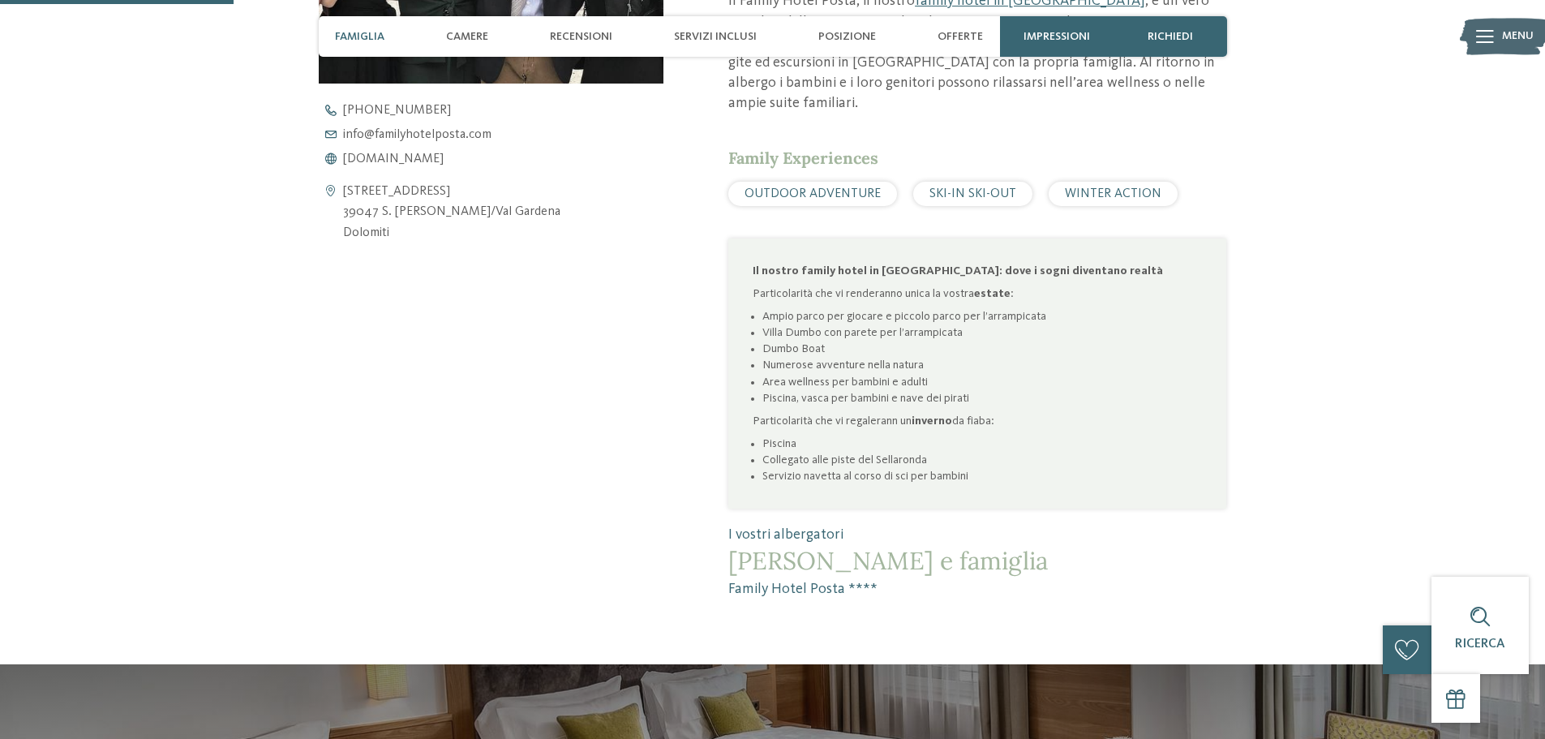
scroll to position [811, 0]
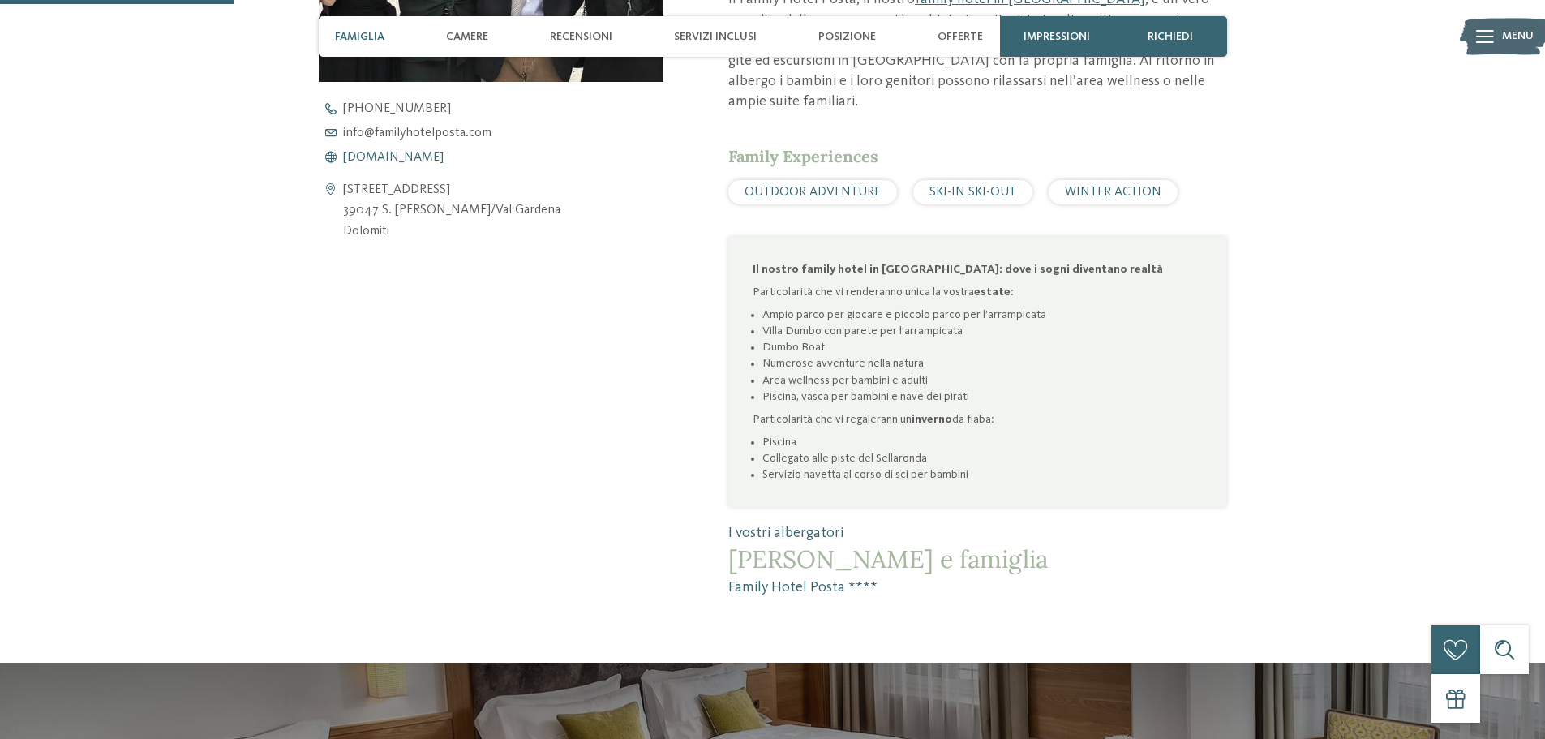
click at [397, 157] on span "www.familyhotelposta.com" at bounding box center [393, 157] width 101 height 13
